Goal: Check status: Check status

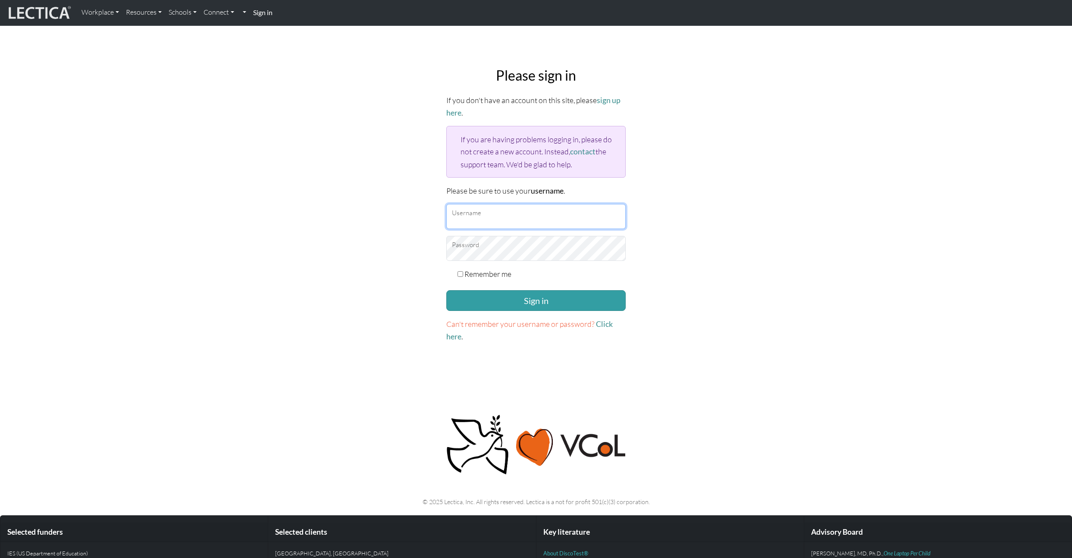
click at [489, 213] on input "Username" at bounding box center [535, 216] width 179 height 25
click at [468, 213] on input "Username" at bounding box center [535, 216] width 179 height 25
paste input "rohey"
type input "rohey"
click at [521, 296] on button "Sign in" at bounding box center [535, 300] width 179 height 21
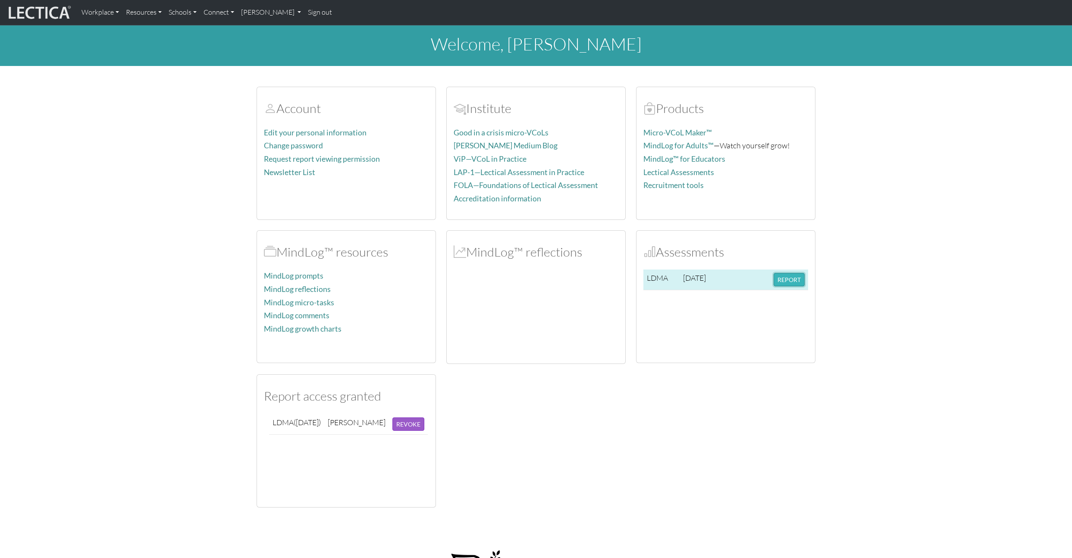
click at [793, 281] on button "REPORT" at bounding box center [789, 279] width 31 height 13
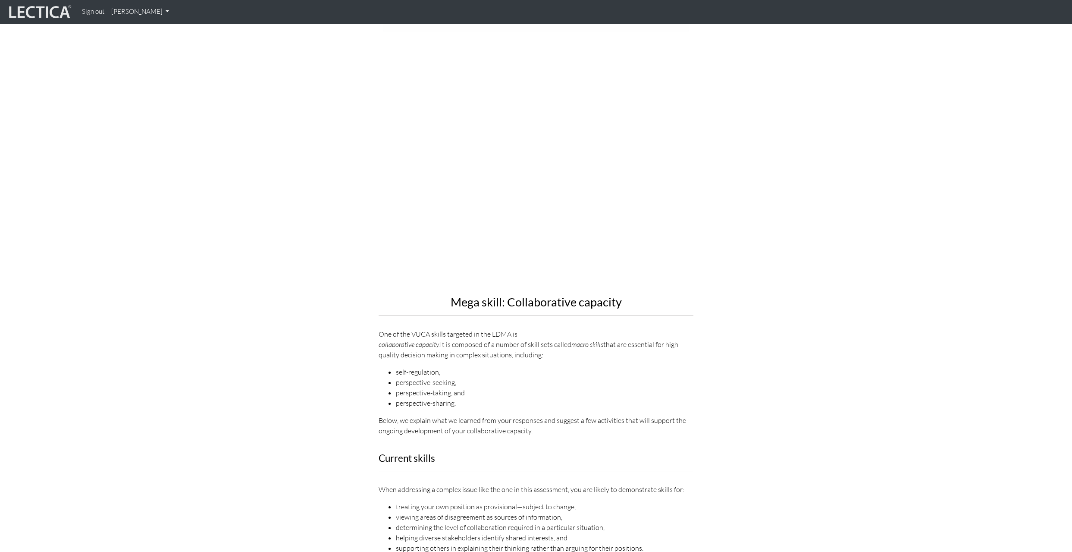
scroll to position [896, 0]
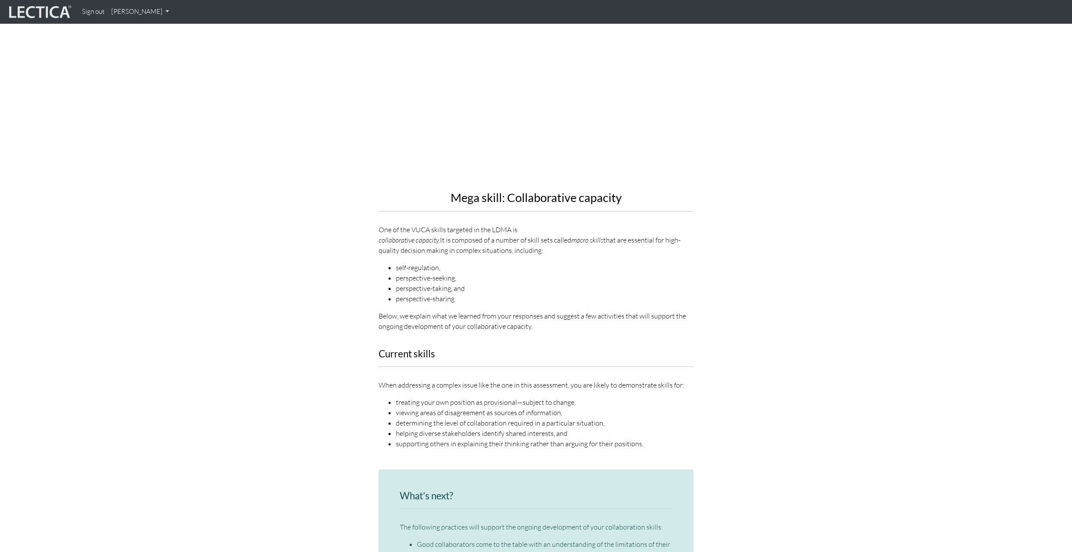
click at [453, 418] on li "determining the level of collaboration required in a particular situation," at bounding box center [545, 423] width 298 height 10
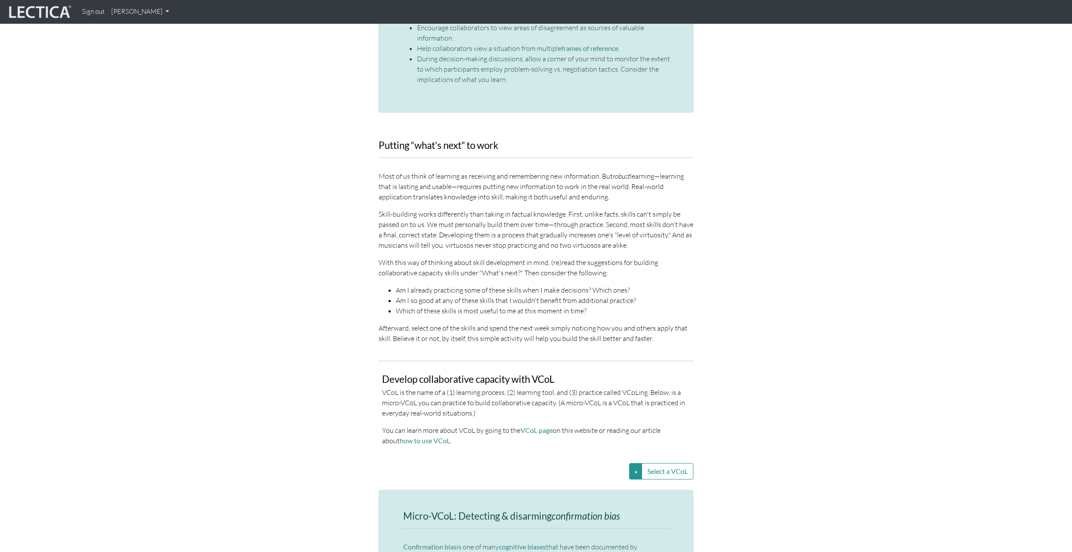
scroll to position [1483, 0]
click at [632, 464] on button "Select a VCoL" at bounding box center [635, 472] width 13 height 16
click at [592, 468] on link "Detecting and disarming confirmation bias" at bounding box center [547, 473] width 145 height 10
click at [634, 464] on button "Select a VCoL" at bounding box center [635, 472] width 13 height 16
click at [617, 478] on link "Effective discussions—Leveraging clarifying questions" at bounding box center [547, 483] width 145 height 10
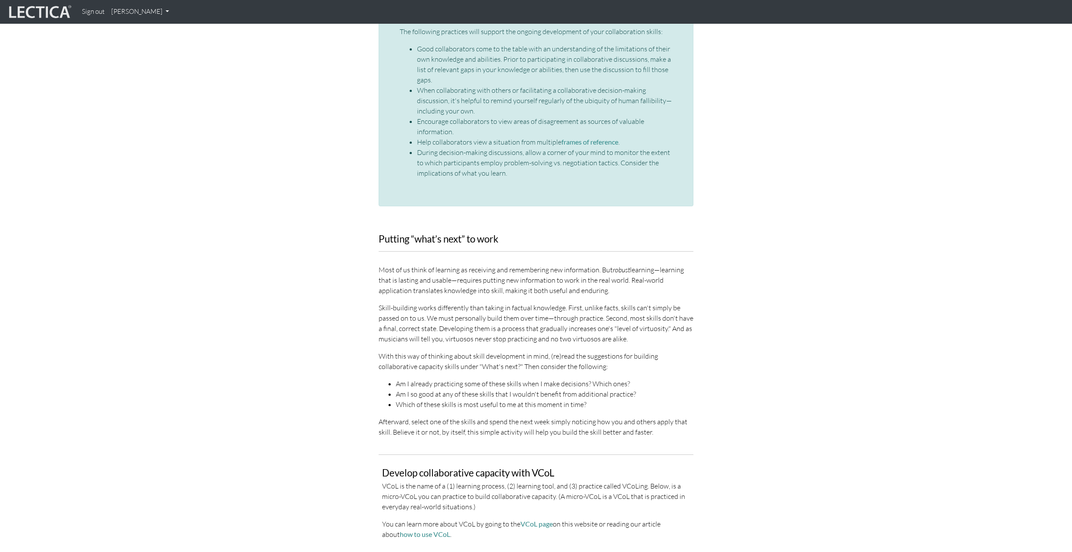
scroll to position [0, 0]
